Goal: Navigation & Orientation: Find specific page/section

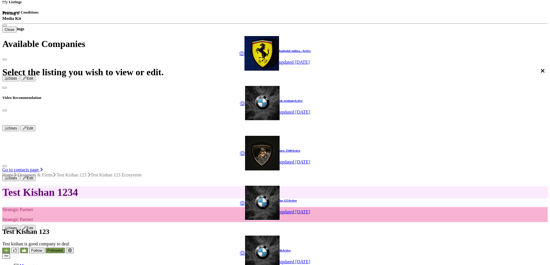
scroll to position [202, 0]
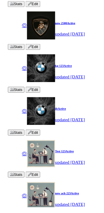
scroll to position [359, 0]
